Goal: Task Accomplishment & Management: Use online tool/utility

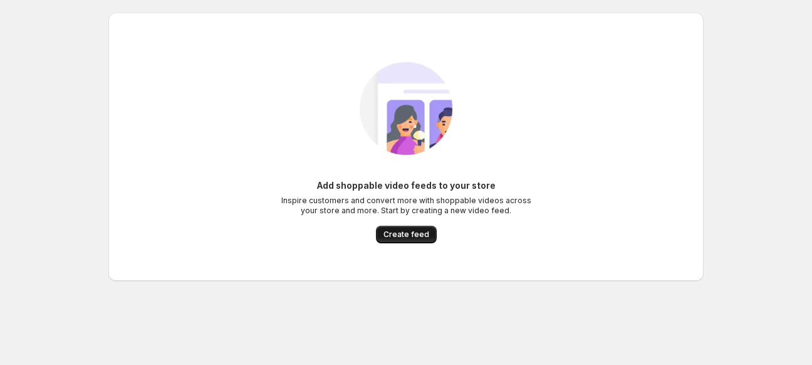
click at [418, 240] on button "Create feed" at bounding box center [406, 234] width 61 height 18
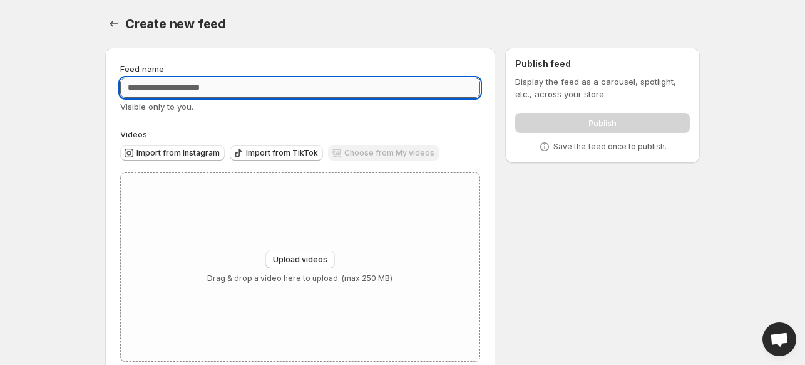
click at [385, 92] on input "Feed name" at bounding box center [300, 88] width 360 height 20
type input "**********"
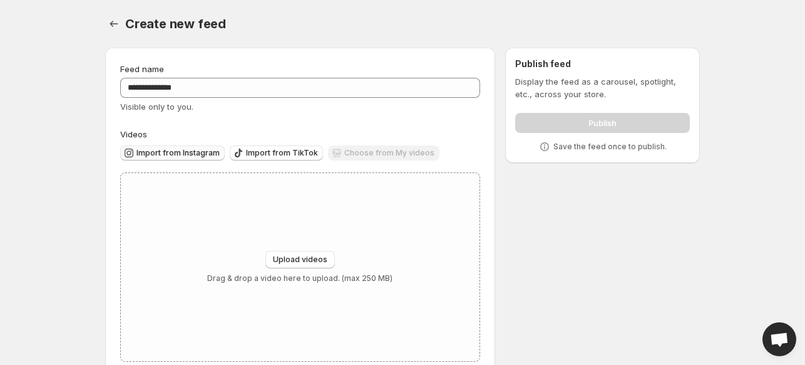
click at [193, 157] on span "Import from Instagram" at bounding box center [178, 153] width 83 height 10
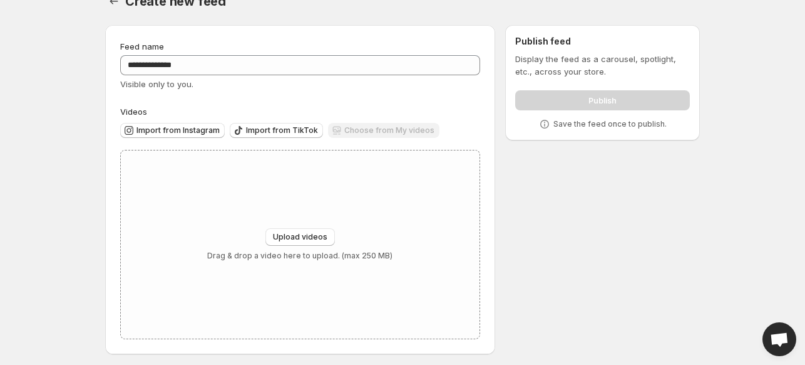
scroll to position [27, 0]
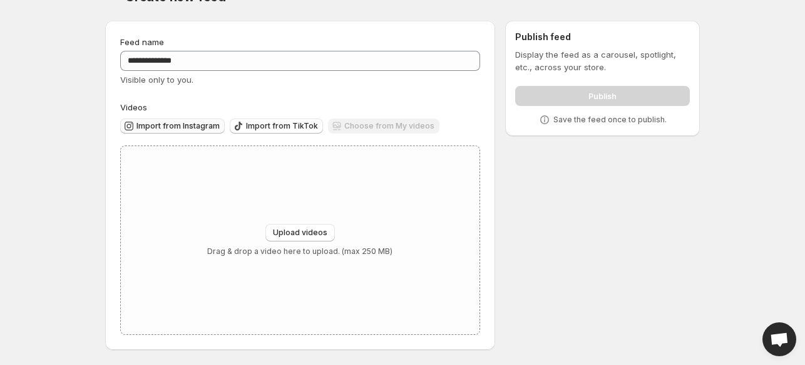
click at [169, 128] on span "Import from Instagram" at bounding box center [178, 126] width 83 height 10
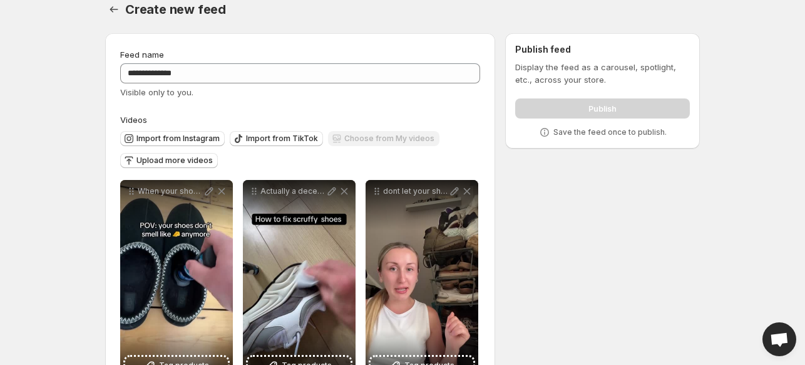
scroll to position [0, 0]
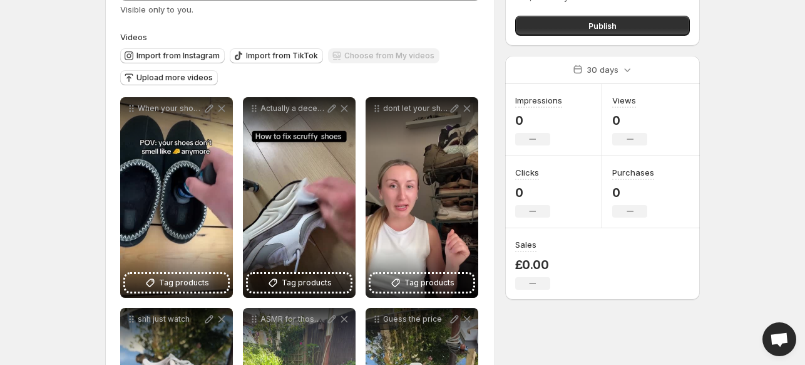
scroll to position [100, 0]
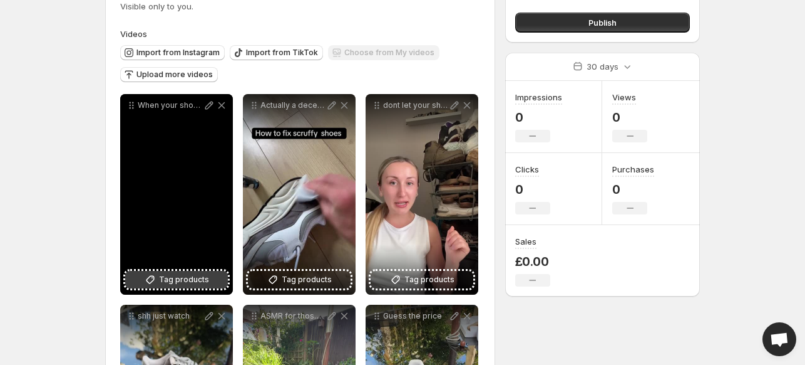
click at [205, 277] on span "Tag products" at bounding box center [184, 279] width 50 height 13
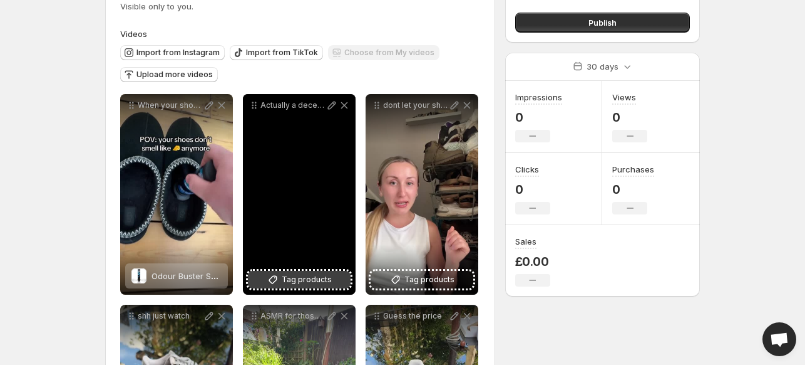
click at [299, 282] on span "Tag products" at bounding box center [307, 279] width 50 height 13
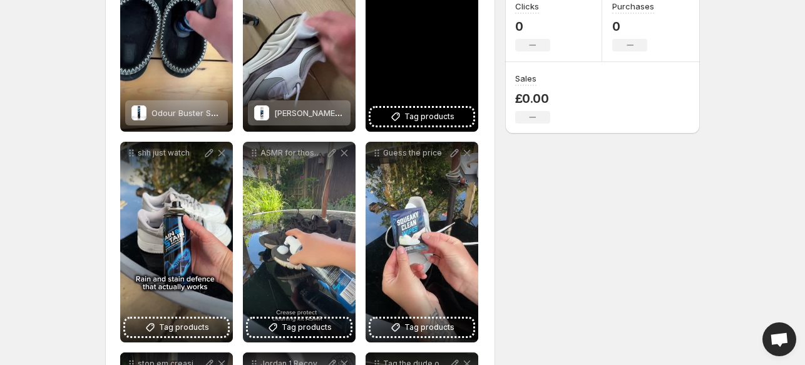
scroll to position [265, 0]
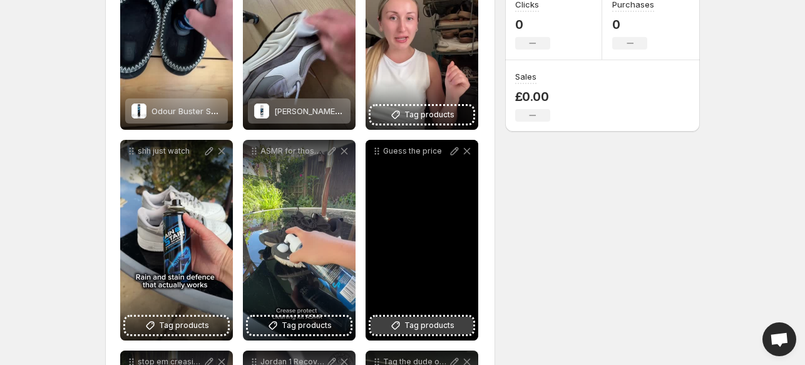
click at [410, 328] on span "Tag products" at bounding box center [430, 325] width 50 height 13
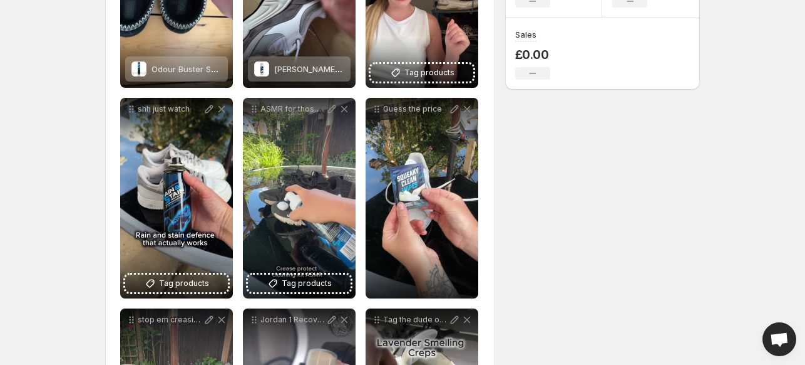
scroll to position [308, 0]
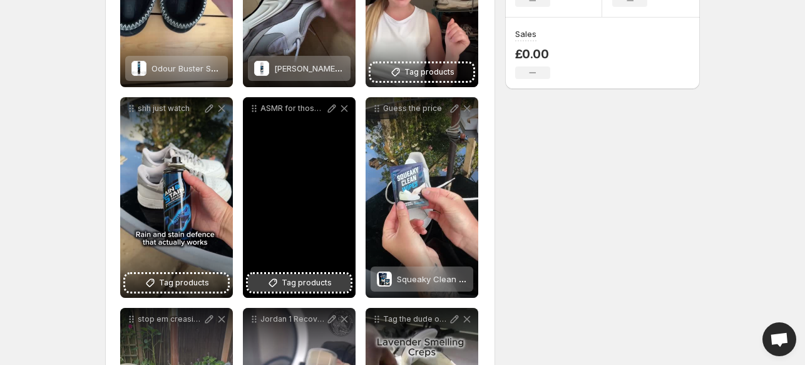
click at [304, 282] on span "Tag products" at bounding box center [307, 282] width 50 height 13
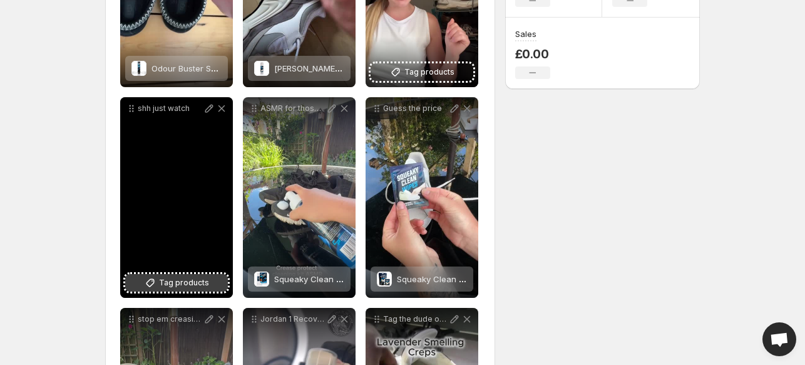
click at [195, 277] on span "Tag products" at bounding box center [184, 282] width 50 height 13
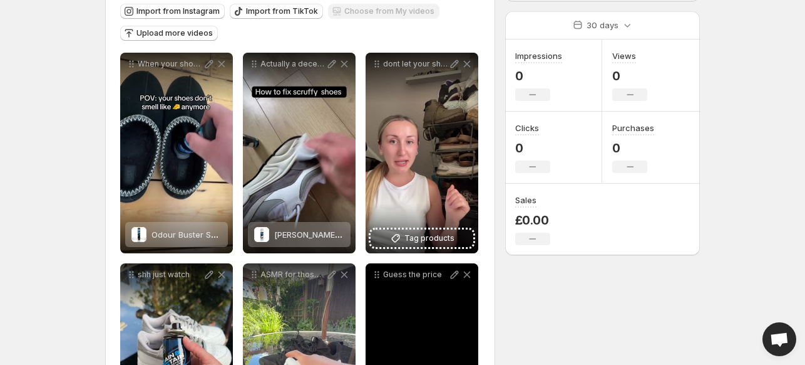
scroll to position [138, 0]
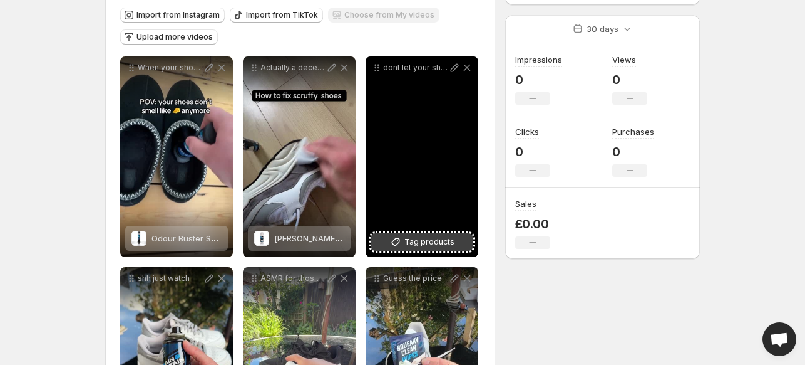
click at [436, 245] on span "Tag products" at bounding box center [430, 242] width 50 height 13
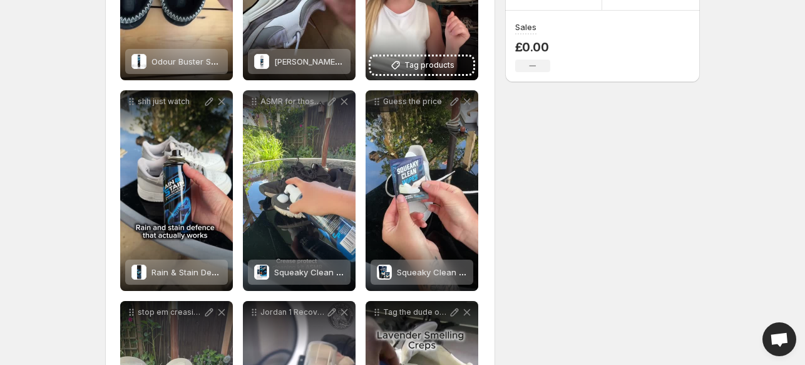
scroll to position [481, 0]
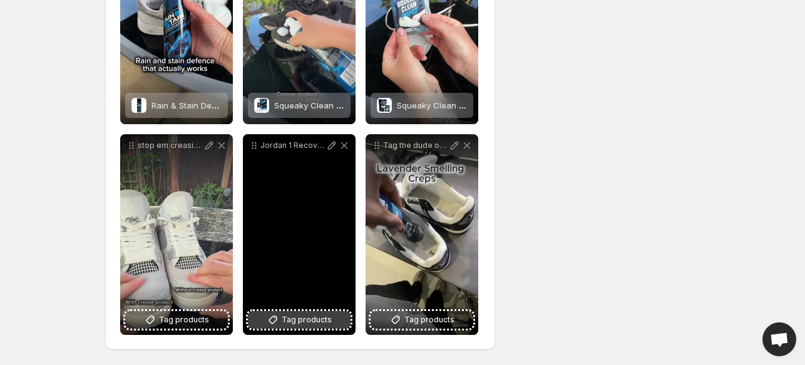
click at [286, 323] on span "Tag products" at bounding box center [307, 319] width 50 height 13
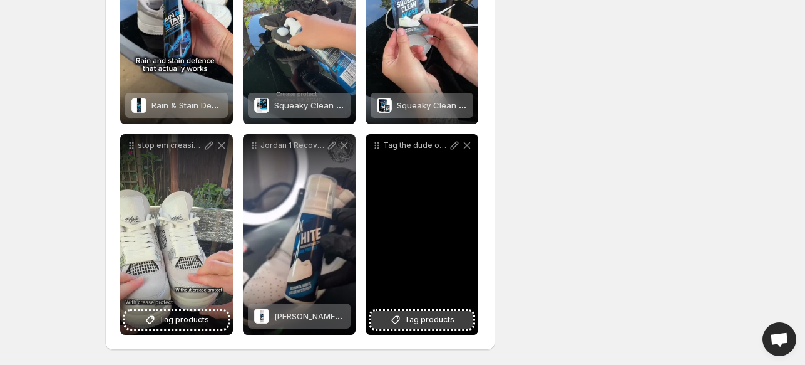
click at [438, 311] on button "Tag products" at bounding box center [422, 320] width 103 height 18
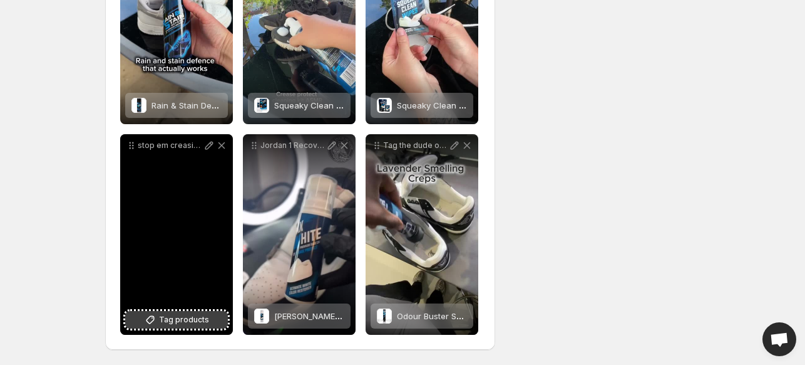
click at [203, 317] on span "Tag products" at bounding box center [184, 319] width 50 height 13
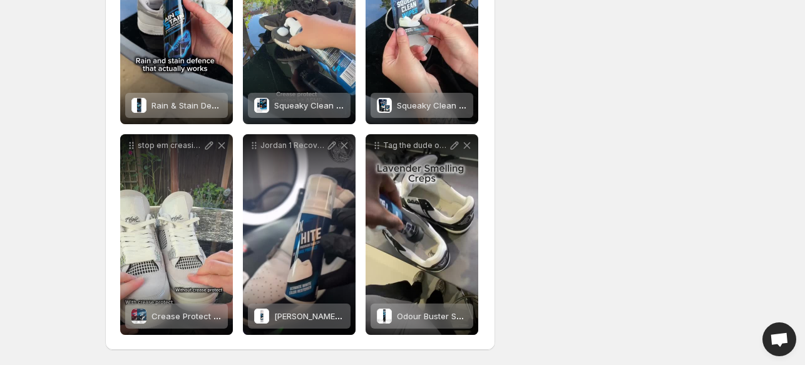
scroll to position [0, 0]
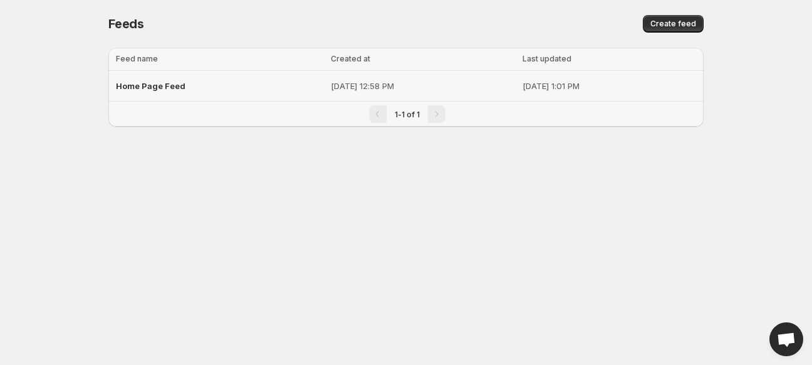
click at [177, 82] on span "Home Page Feed" at bounding box center [151, 86] width 70 height 10
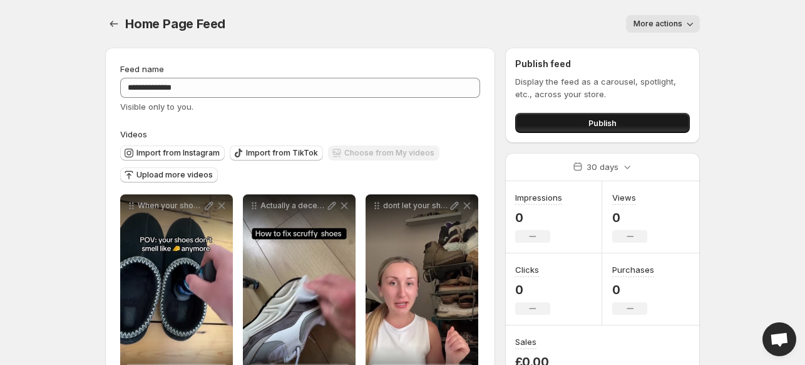
click at [577, 122] on button "Publish" at bounding box center [602, 123] width 175 height 20
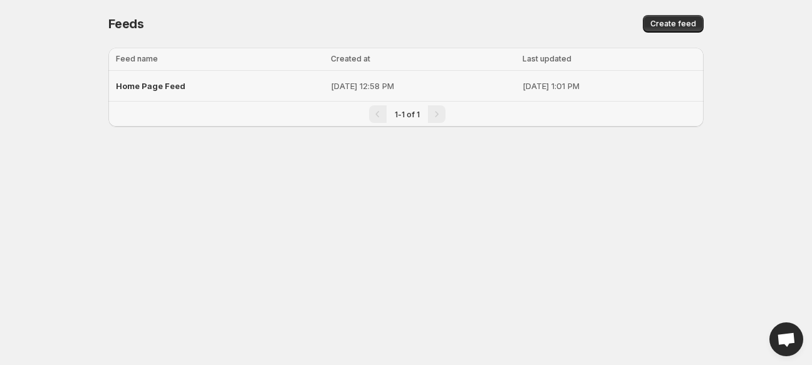
click at [522, 84] on p "[DATE] 1:01 PM" at bounding box center [609, 86] width 174 height 13
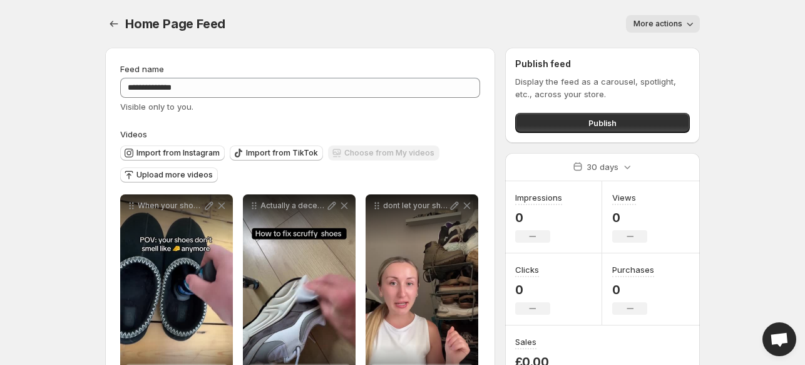
click at [648, 17] on button "More actions" at bounding box center [663, 24] width 74 height 18
